Goal: Transaction & Acquisition: Purchase product/service

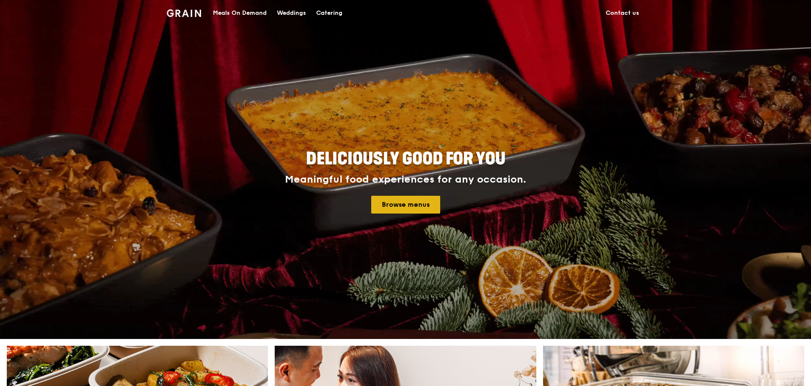
click at [399, 204] on link "Browse menus" at bounding box center [405, 205] width 69 height 18
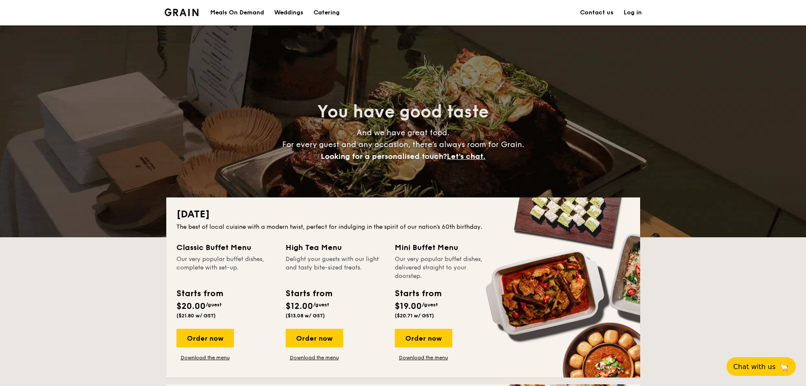
click at [634, 11] on link "Log in" at bounding box center [633, 12] width 18 height 25
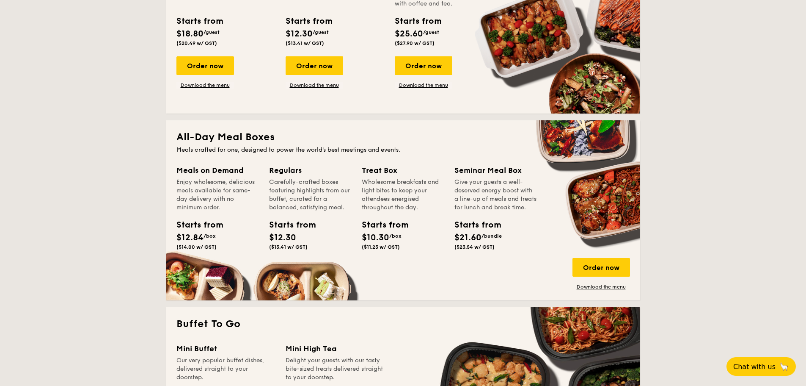
scroll to position [452, 0]
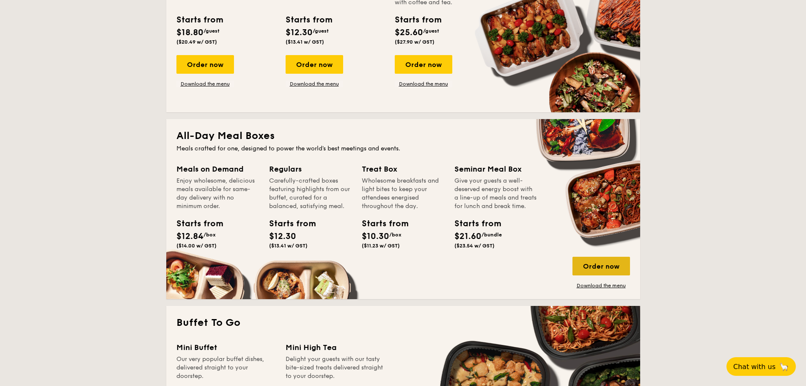
click at [601, 263] on div "Order now" at bounding box center [602, 265] width 58 height 19
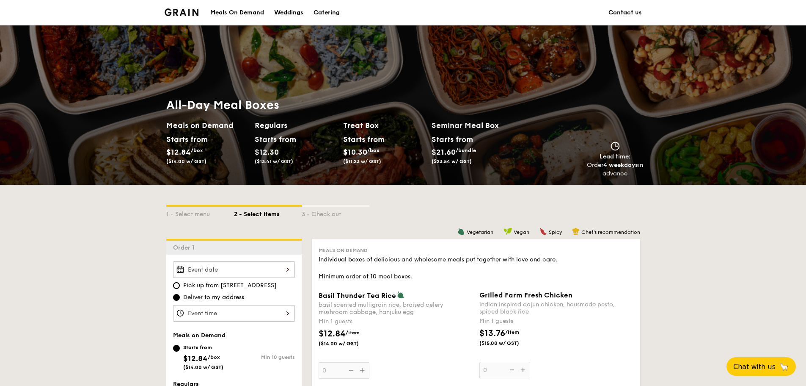
click at [185, 9] on img at bounding box center [182, 12] width 34 height 8
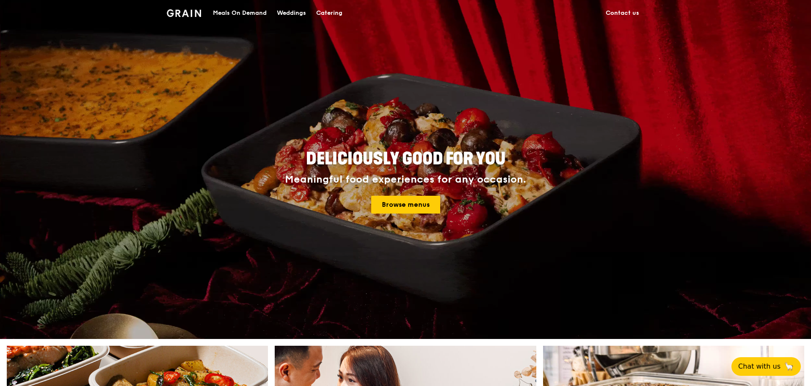
click at [248, 10] on div "Meals On Demand" at bounding box center [240, 12] width 54 height 25
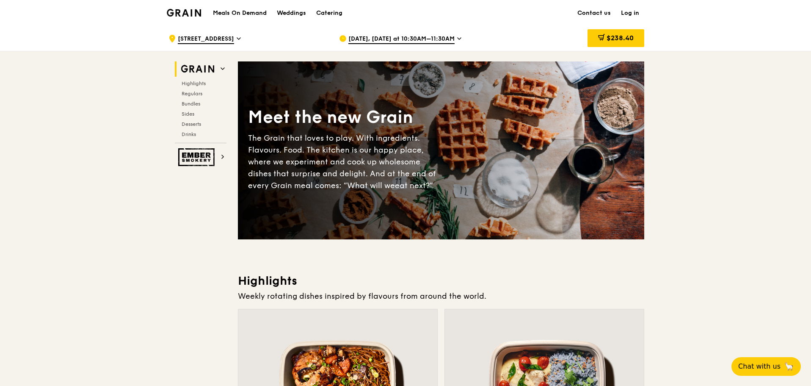
click at [389, 40] on span "[DATE], [DATE] at 10:30AM–11:30AM" at bounding box center [401, 39] width 106 height 9
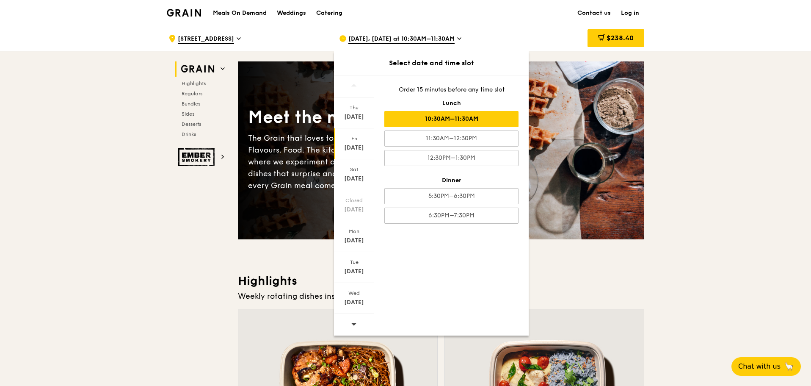
click at [401, 118] on div "10:30AM–11:30AM" at bounding box center [451, 119] width 134 height 16
click at [474, 120] on div "10:30AM–11:30AM" at bounding box center [451, 119] width 134 height 16
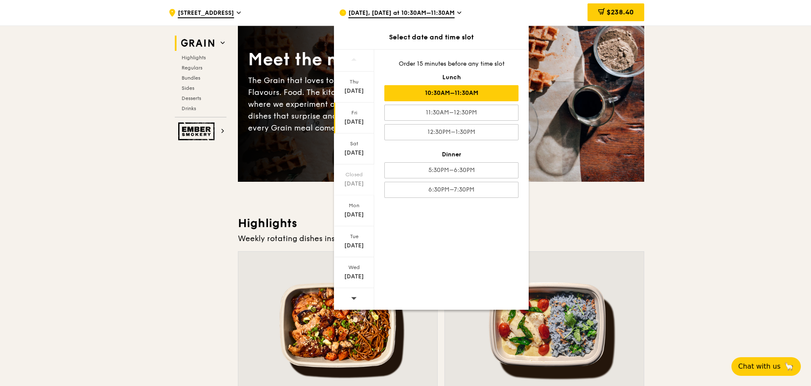
scroll to position [169, 0]
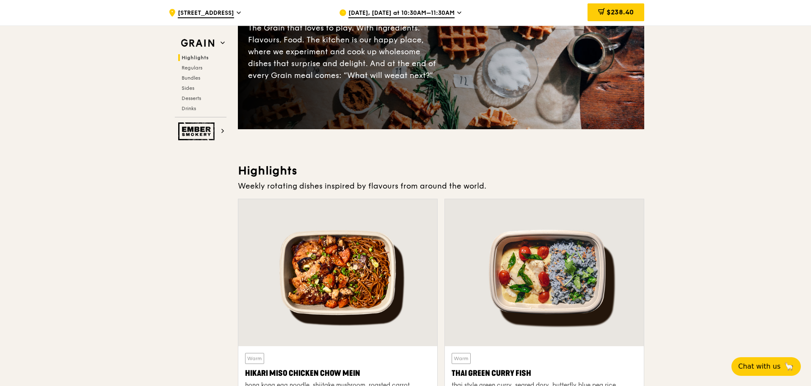
scroll to position [0, 0]
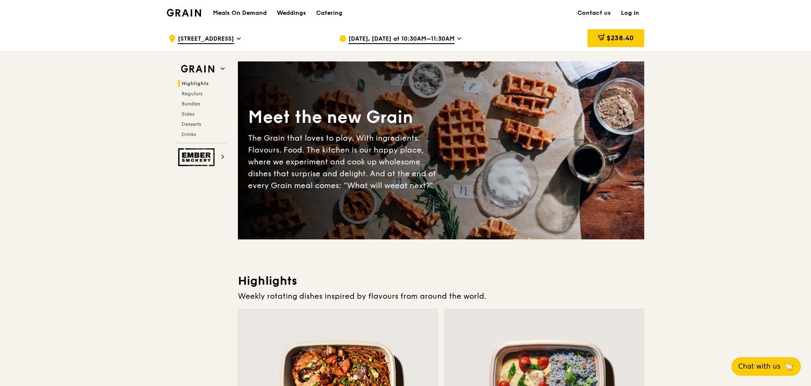
click at [189, 11] on img at bounding box center [184, 13] width 34 height 8
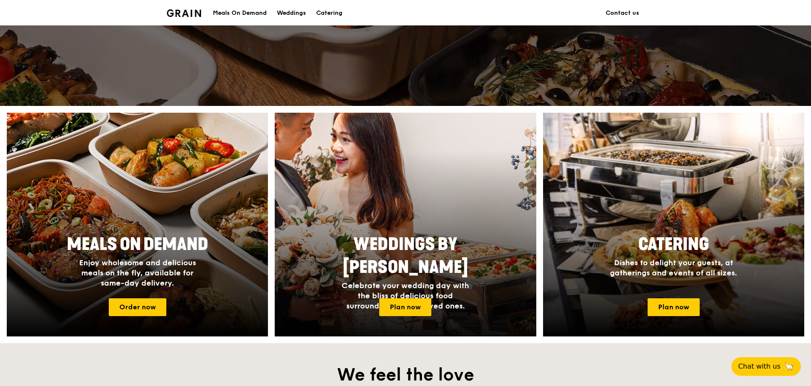
scroll to position [113, 0]
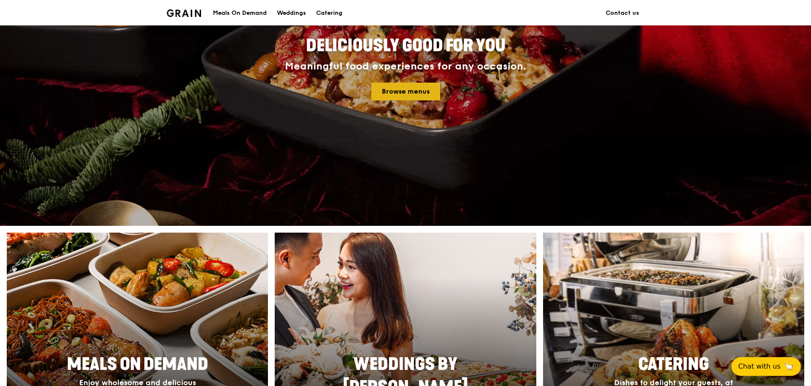
click at [410, 91] on link "Browse menus" at bounding box center [405, 92] width 69 height 18
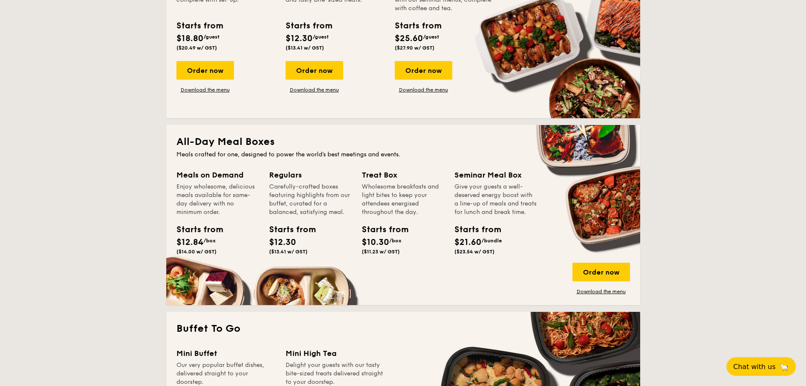
scroll to position [452, 0]
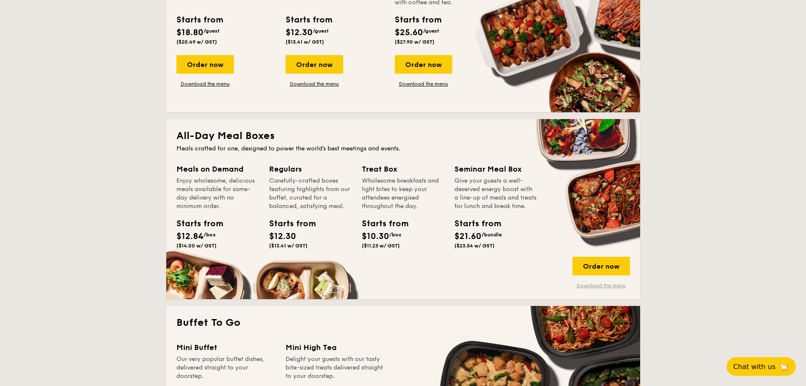
click at [599, 284] on link "Download the menu" at bounding box center [602, 285] width 58 height 7
click at [298, 8] on div "High Tea Buffet Delight your guests with our light and tasty bite-sized treats.…" at bounding box center [335, 8] width 99 height 80
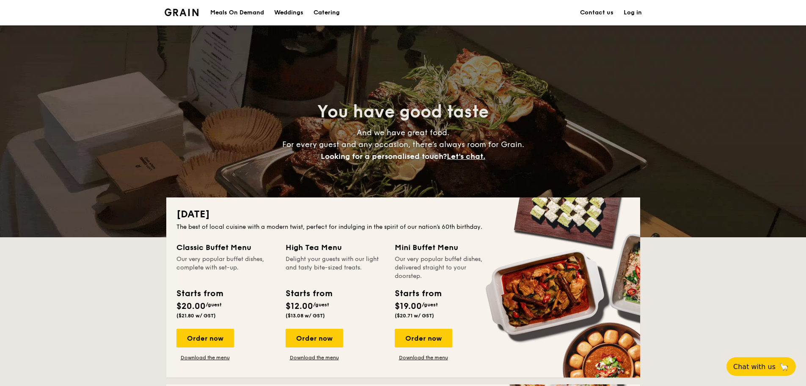
click at [179, 15] on img at bounding box center [182, 12] width 34 height 8
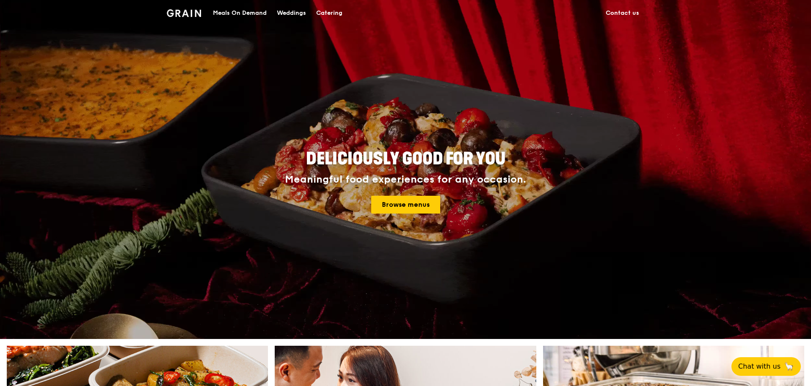
click at [236, 15] on div "Meals On Demand" at bounding box center [240, 12] width 54 height 25
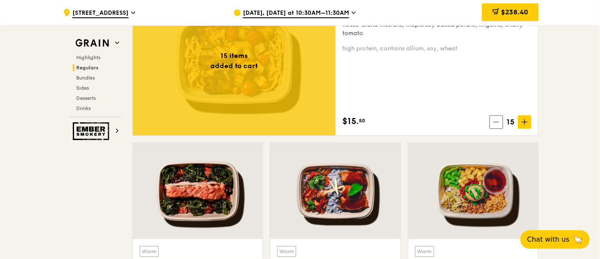
scroll to position [569, 0]
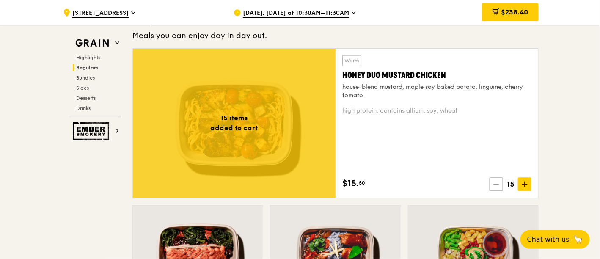
click at [498, 183] on icon at bounding box center [497, 185] width 6 height 6
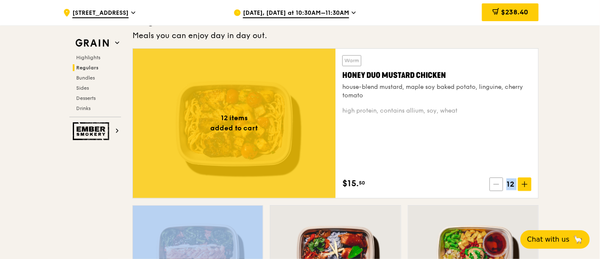
click at [498, 183] on icon at bounding box center [497, 185] width 6 height 6
click at [498, 183] on icon at bounding box center [500, 185] width 6 height 6
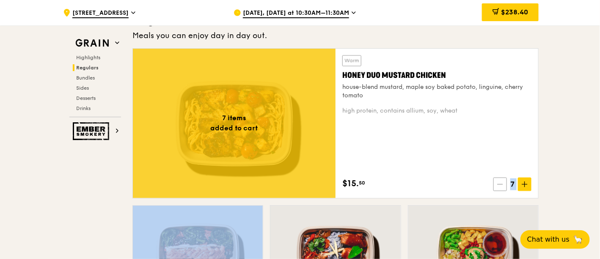
click at [498, 183] on icon at bounding box center [500, 185] width 6 height 6
click at [498, 183] on icon at bounding box center [499, 185] width 6 height 6
click at [498, 183] on icon at bounding box center [500, 185] width 6 height 6
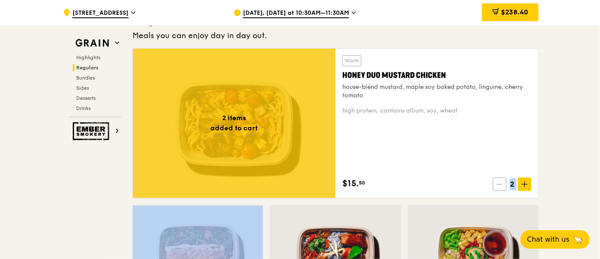
click at [498, 183] on icon at bounding box center [500, 185] width 6 height 6
click at [498, 184] on icon at bounding box center [501, 185] width 6 height 6
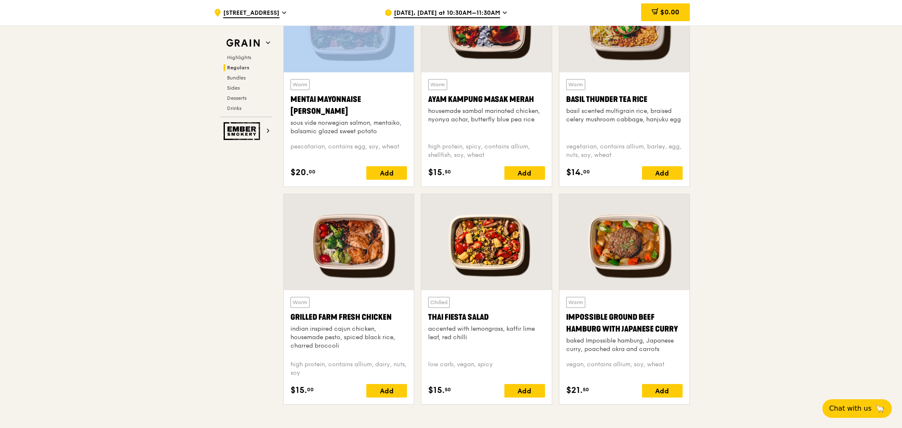
scroll to position [819, 0]
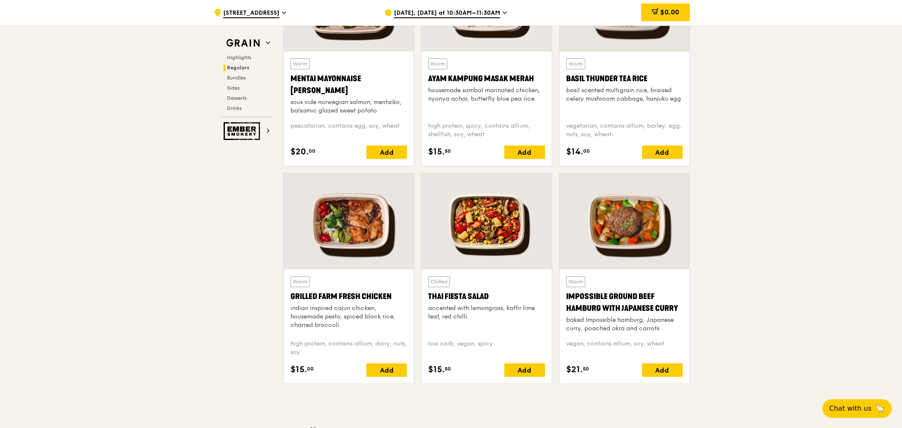
click at [636, 235] on div at bounding box center [624, 222] width 130 height 96
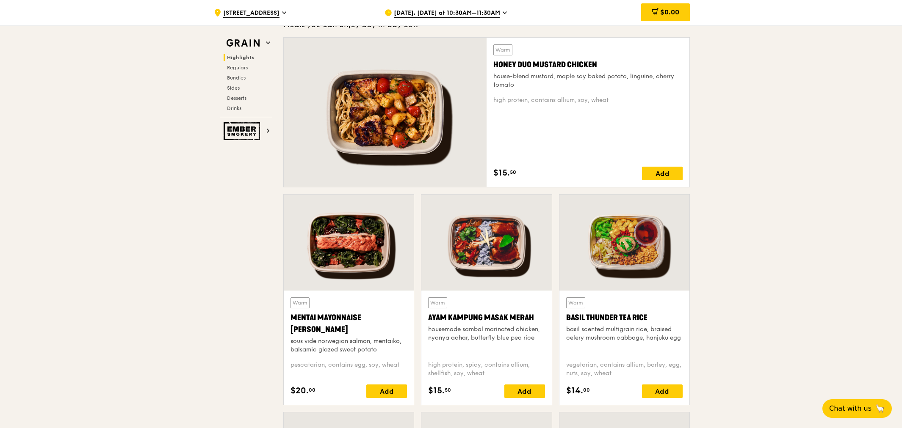
scroll to position [318, 0]
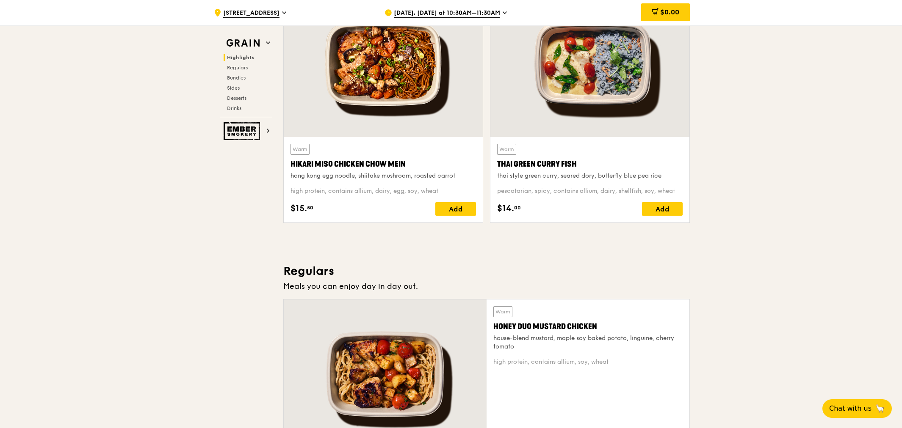
click at [413, 97] on div at bounding box center [383, 63] width 199 height 147
click at [386, 343] on div at bounding box center [385, 374] width 203 height 149
click at [399, 90] on div at bounding box center [383, 63] width 199 height 147
click at [401, 370] on div at bounding box center [385, 374] width 203 height 149
click at [632, 83] on div at bounding box center [589, 63] width 199 height 147
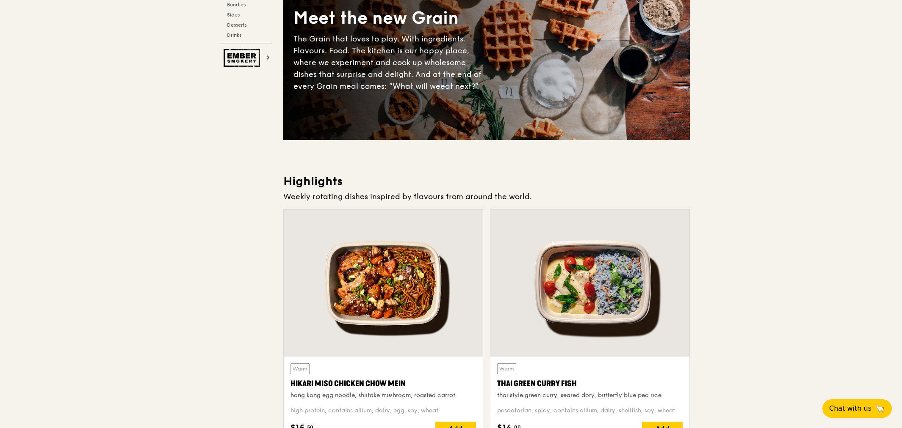
scroll to position [0, 0]
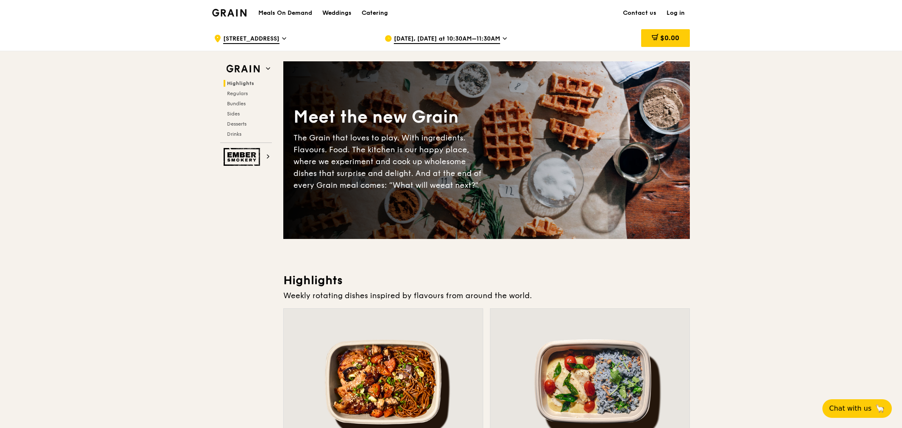
click at [229, 11] on img at bounding box center [229, 13] width 34 height 8
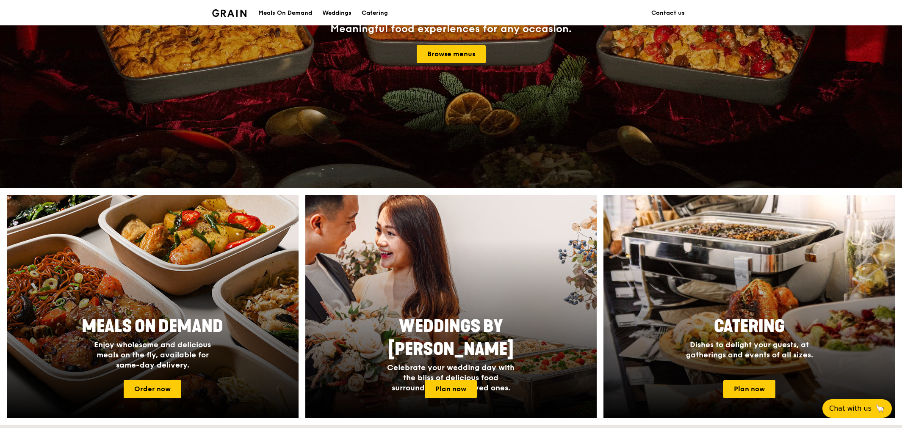
scroll to position [314, 0]
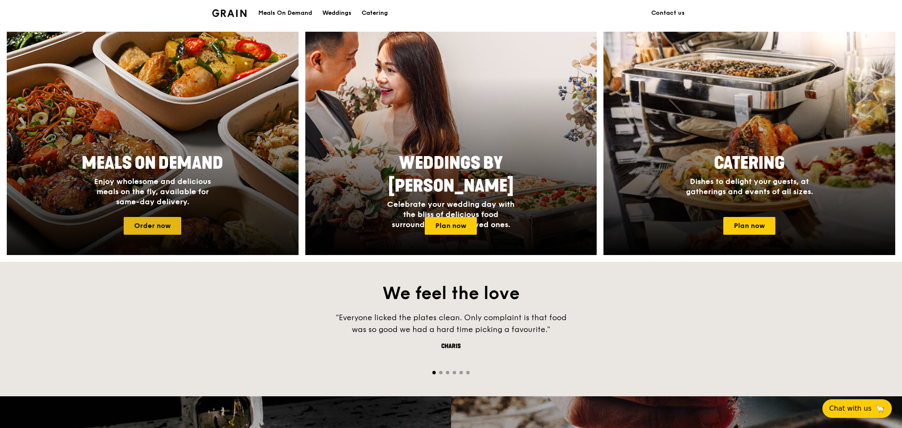
click at [160, 231] on link "Order now" at bounding box center [153, 226] width 58 height 18
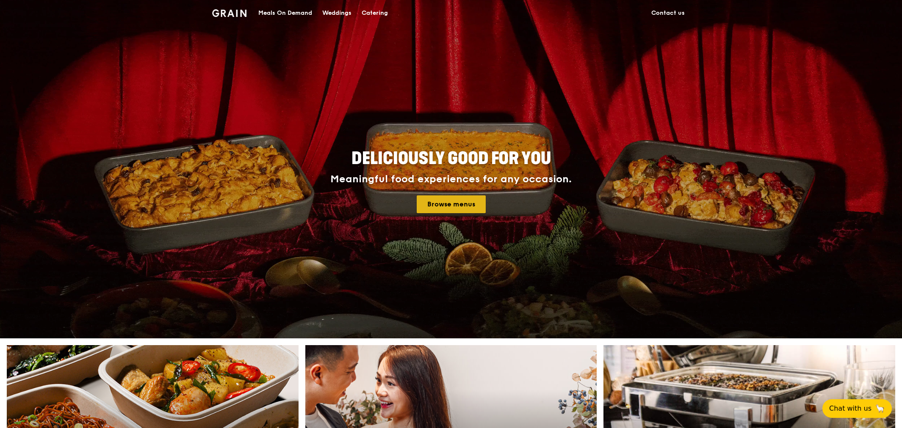
click at [461, 211] on link "Browse menus" at bounding box center [450, 205] width 69 height 18
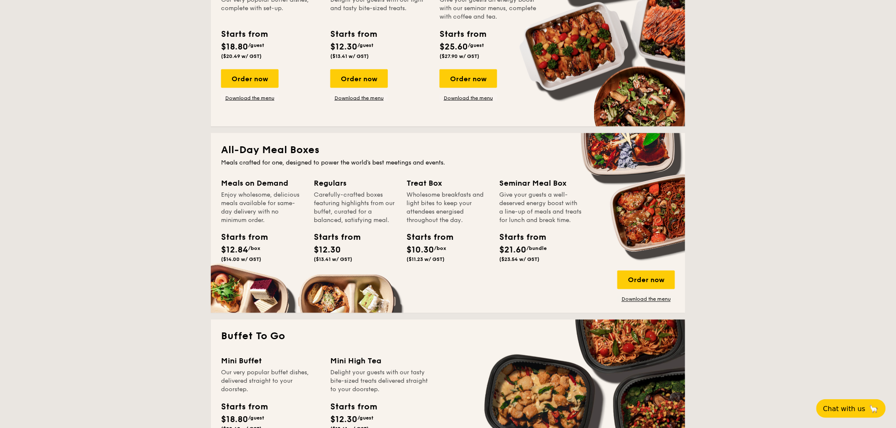
scroll to position [439, 0]
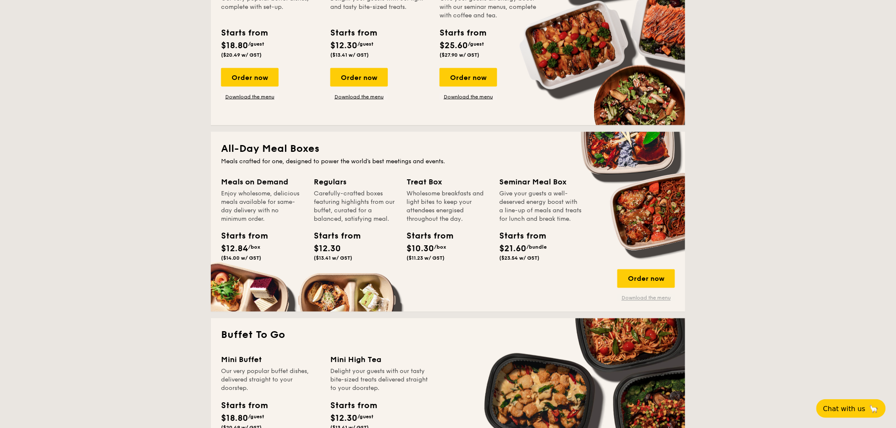
click at [661, 298] on link "Download the menu" at bounding box center [646, 298] width 58 height 7
